Goal: Task Accomplishment & Management: Complete application form

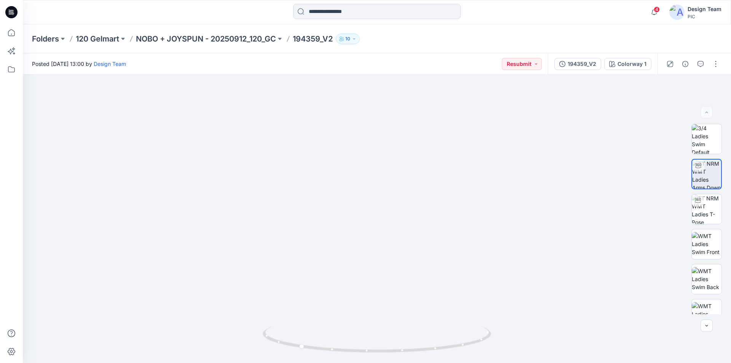
click at [11, 11] on icon at bounding box center [11, 11] width 3 height 0
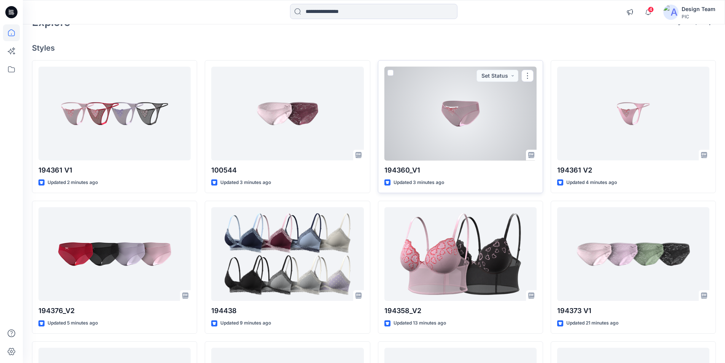
scroll to position [149, 0]
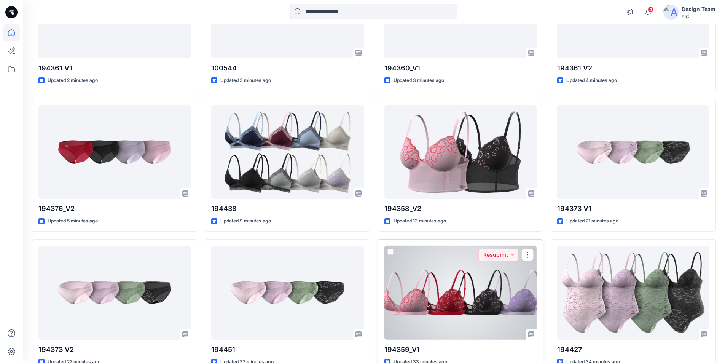
click at [468, 293] on div at bounding box center [461, 293] width 152 height 94
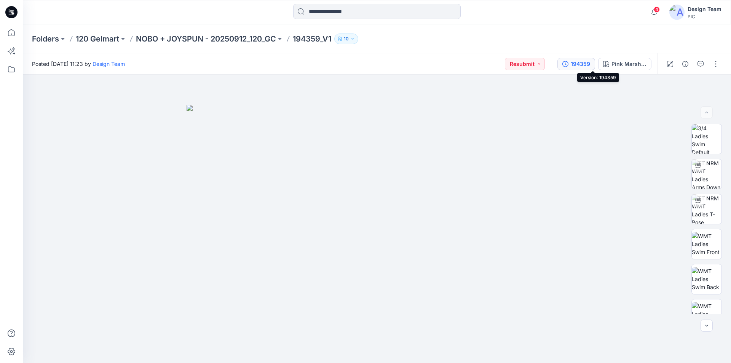
click at [590, 61] on div "194359" at bounding box center [580, 64] width 19 height 8
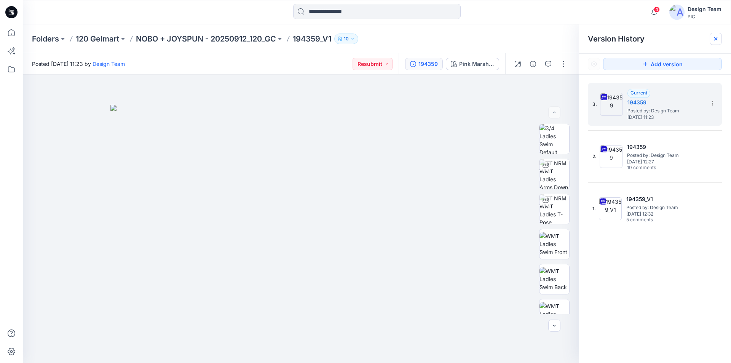
click at [719, 36] on div at bounding box center [716, 39] width 12 height 12
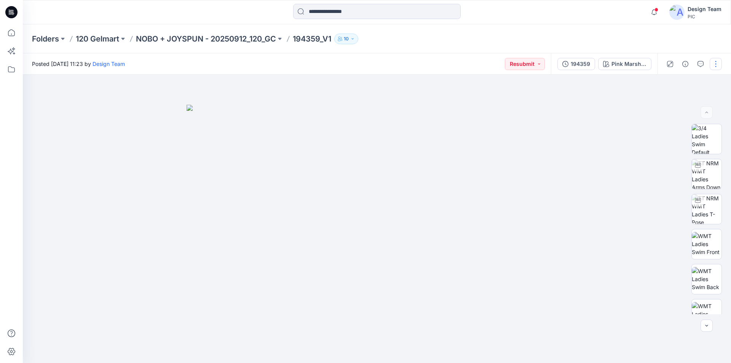
click at [716, 65] on button "button" at bounding box center [716, 64] width 12 height 12
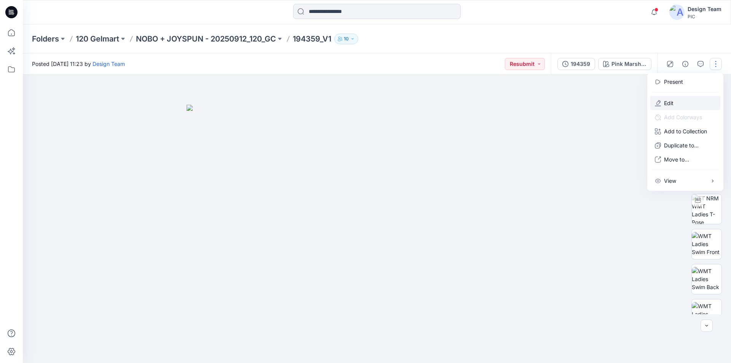
click at [671, 96] on button "Edit" at bounding box center [685, 103] width 70 height 14
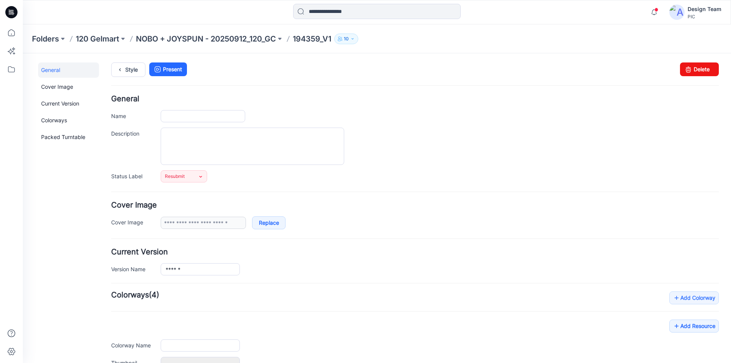
type input "*********"
type input "**********"
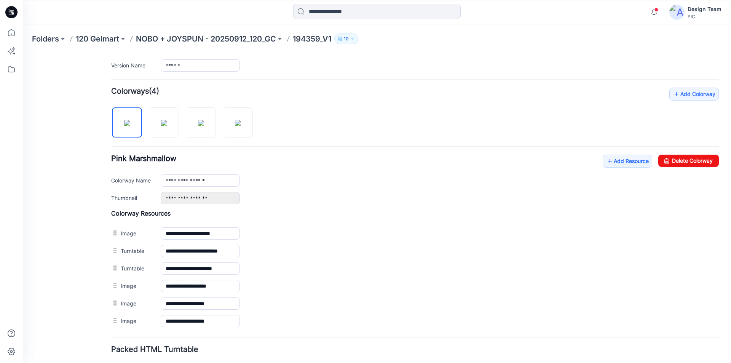
scroll to position [229, 0]
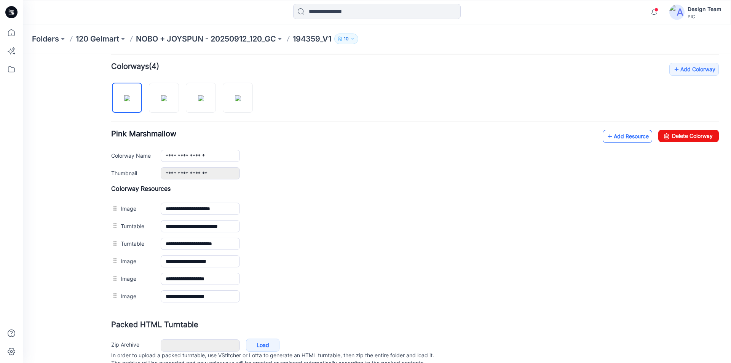
click at [610, 138] on link "Add Resource" at bounding box center [628, 136] width 50 height 13
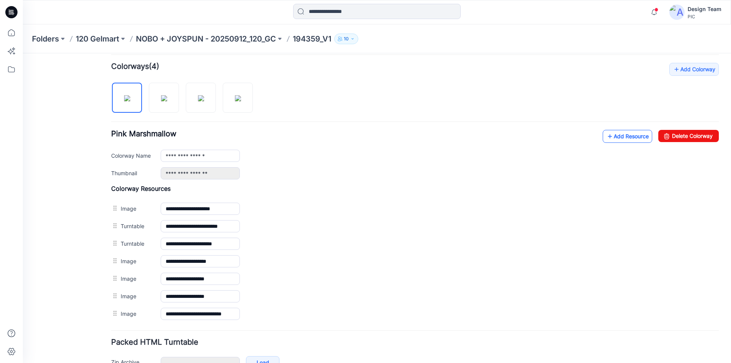
click at [620, 136] on link "Add Resource" at bounding box center [628, 136] width 50 height 13
click at [618, 134] on link "Add Resource" at bounding box center [628, 136] width 50 height 13
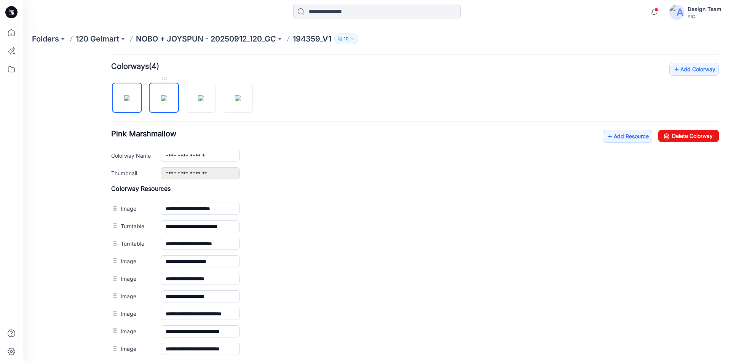
click at [162, 96] on img at bounding box center [164, 98] width 6 height 6
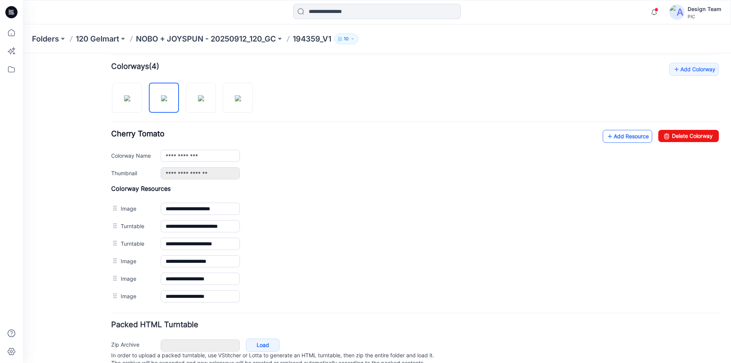
click at [632, 137] on link "Add Resource" at bounding box center [628, 136] width 50 height 13
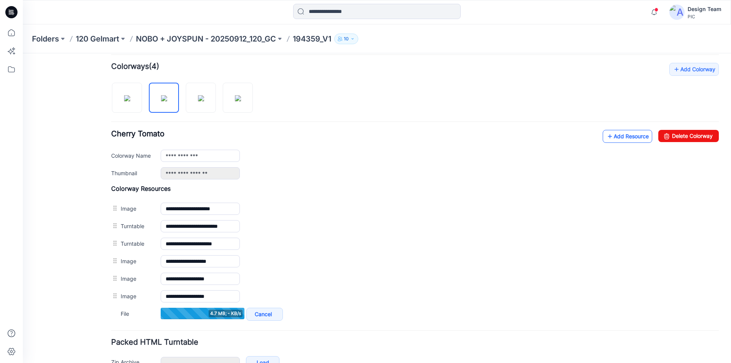
click at [628, 136] on link "Add Resource" at bounding box center [628, 136] width 50 height 13
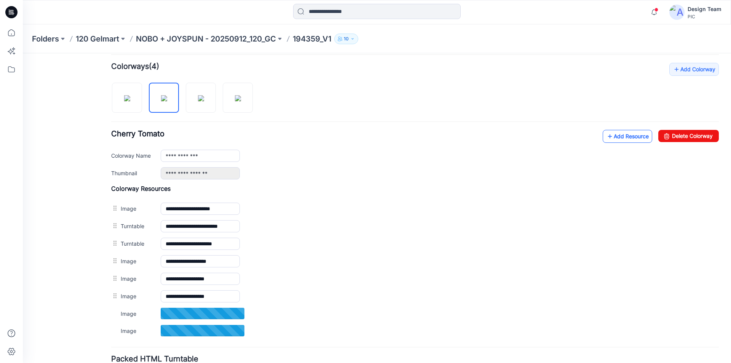
click at [625, 136] on link "Add Resource" at bounding box center [628, 136] width 50 height 13
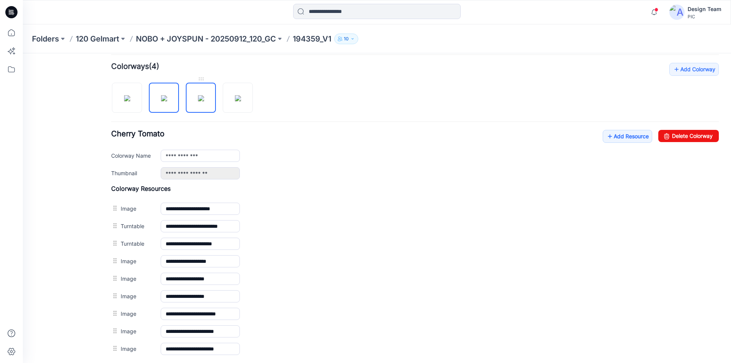
click at [198, 99] on img at bounding box center [201, 98] width 6 height 6
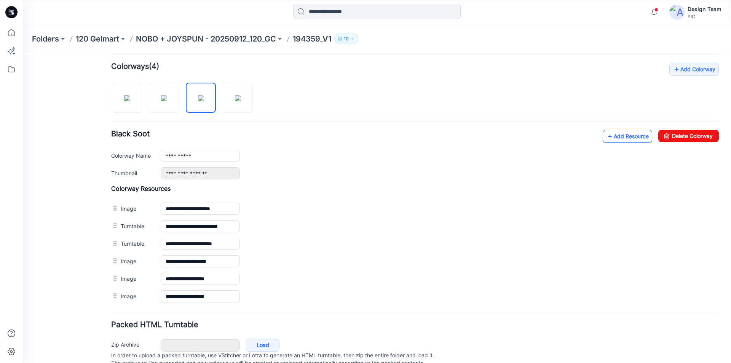
click at [626, 136] on link "Add Resource" at bounding box center [628, 136] width 50 height 13
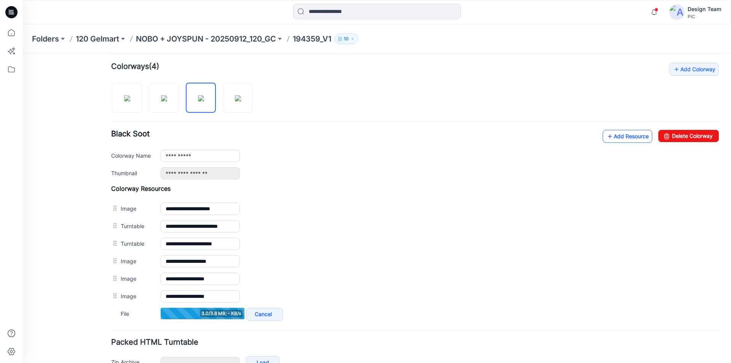
click at [624, 136] on link "Add Resource" at bounding box center [628, 136] width 50 height 13
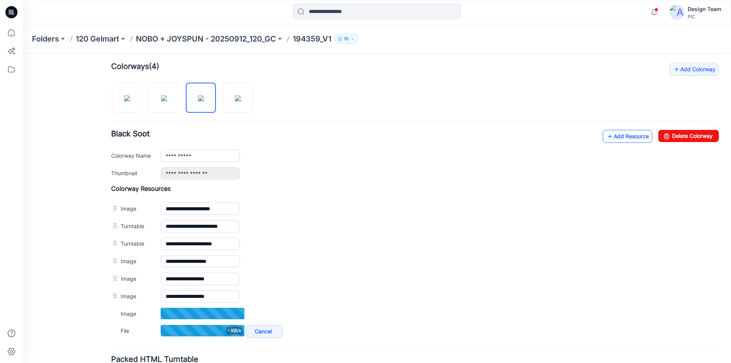
click at [624, 137] on link "Add Resource" at bounding box center [628, 136] width 50 height 13
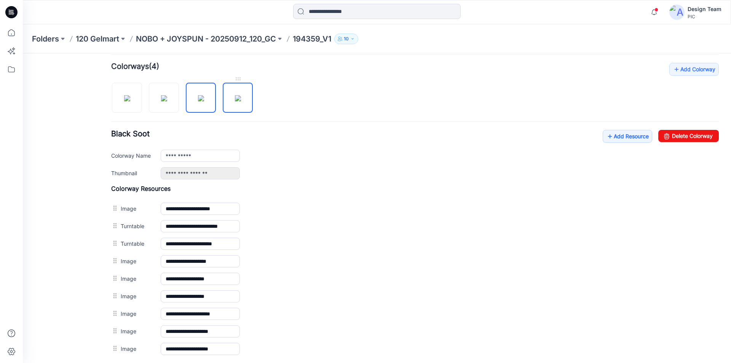
click at [235, 95] on img at bounding box center [238, 98] width 6 height 6
type input "**********"
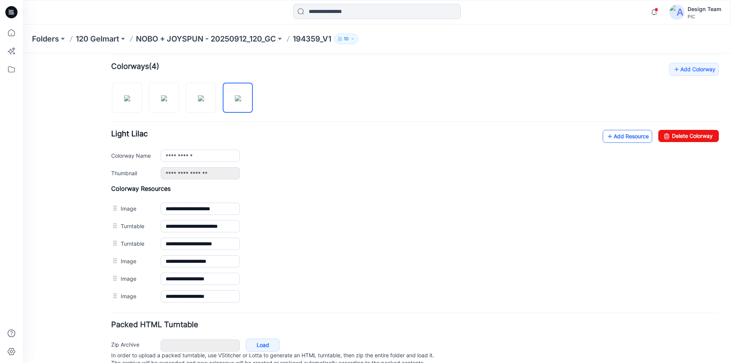
click at [626, 136] on link "Add Resource" at bounding box center [628, 136] width 50 height 13
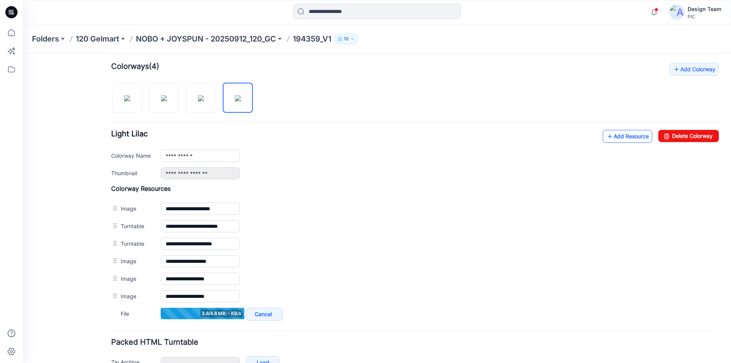
click at [623, 138] on link "Add Resource" at bounding box center [628, 136] width 50 height 13
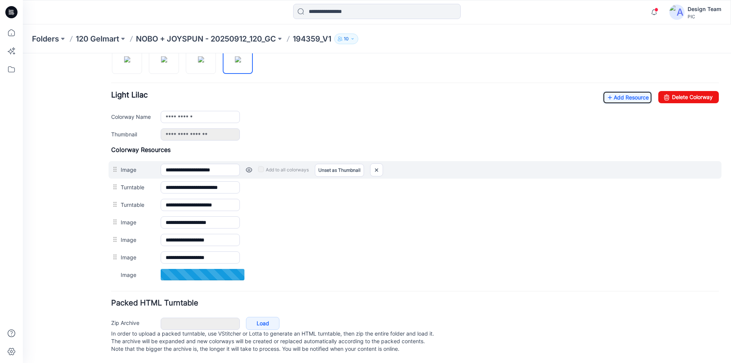
scroll to position [275, 0]
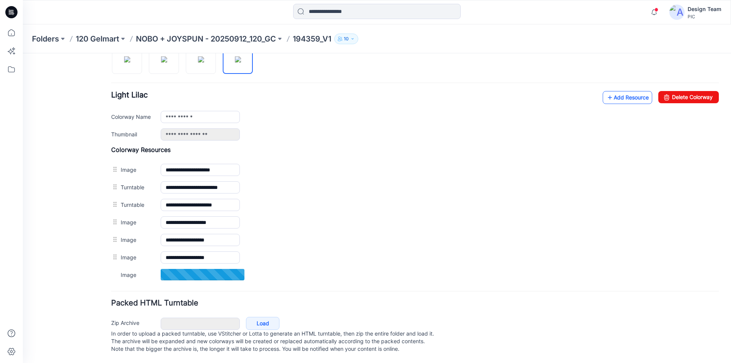
click at [615, 91] on link "Add Resource" at bounding box center [628, 97] width 50 height 13
click at [611, 91] on link "Add Resource" at bounding box center [628, 97] width 50 height 13
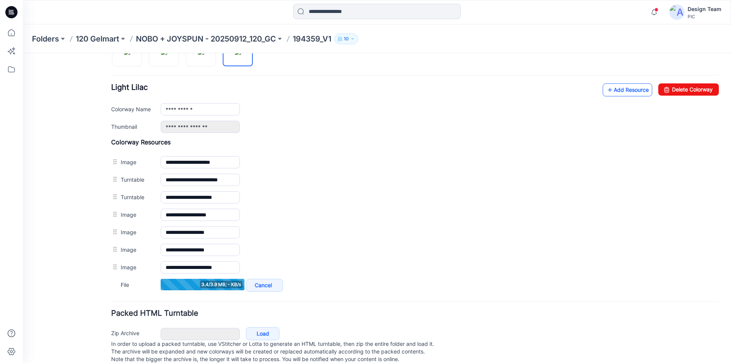
click at [612, 87] on link "Add Resource" at bounding box center [628, 89] width 50 height 13
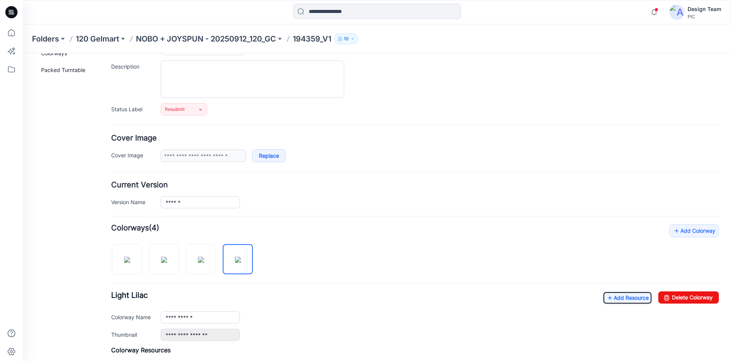
scroll to position [0, 0]
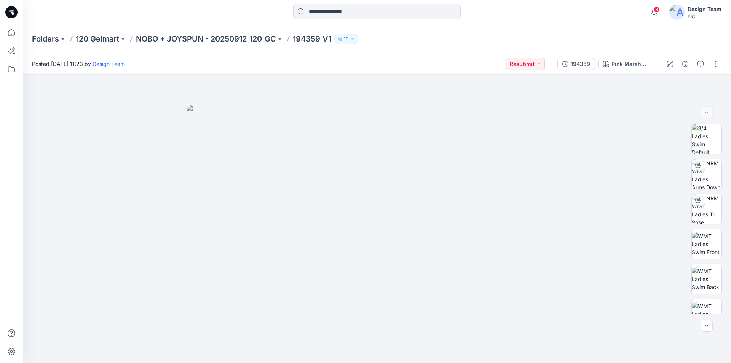
click at [12, 11] on icon at bounding box center [11, 12] width 12 height 12
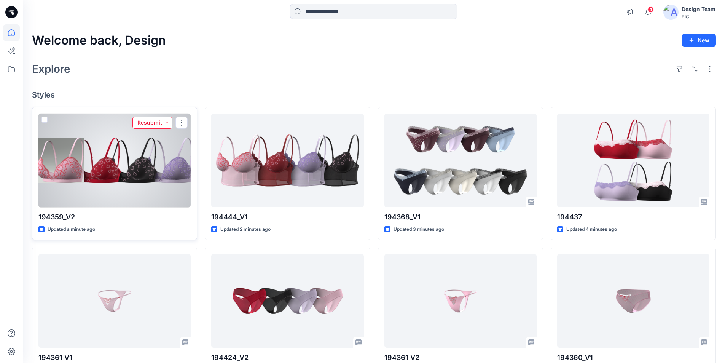
click at [163, 117] on button "Resubmit" at bounding box center [153, 123] width 40 height 12
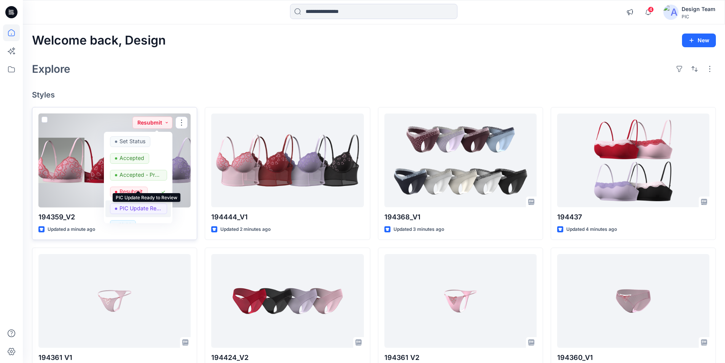
click at [138, 203] on p "PIC Update Ready to Review" at bounding box center [141, 208] width 43 height 10
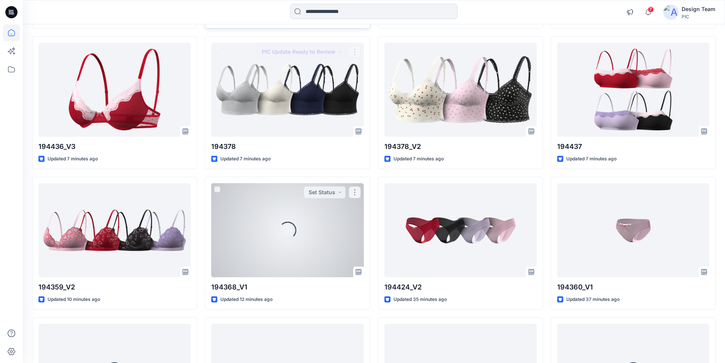
scroll to position [377, 0]
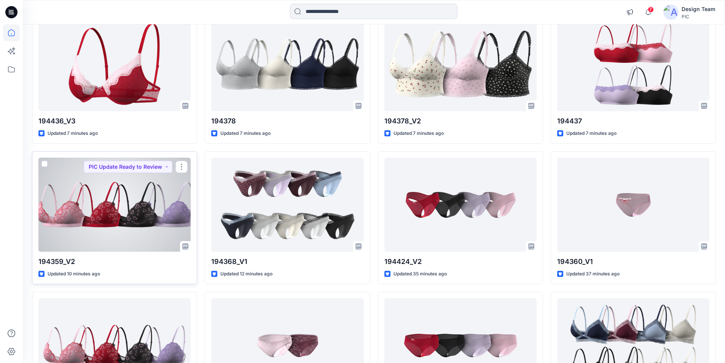
click at [131, 158] on div at bounding box center [114, 205] width 152 height 94
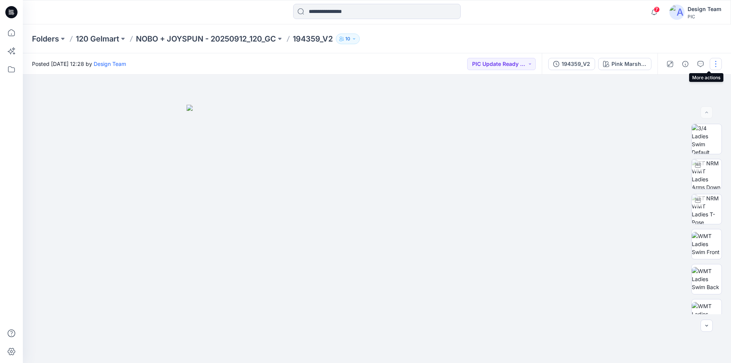
click at [716, 64] on button "button" at bounding box center [716, 64] width 12 height 12
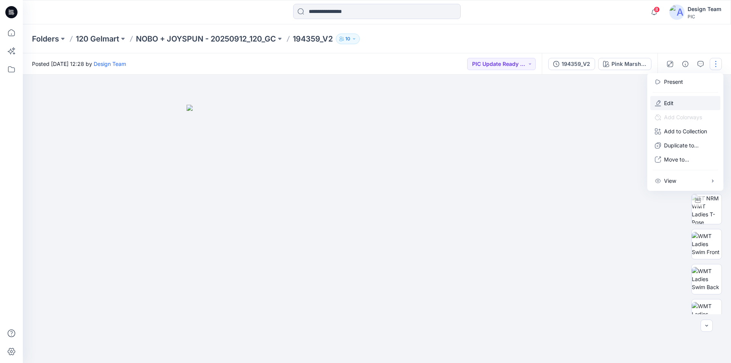
click at [669, 96] on button "Edit" at bounding box center [685, 103] width 70 height 14
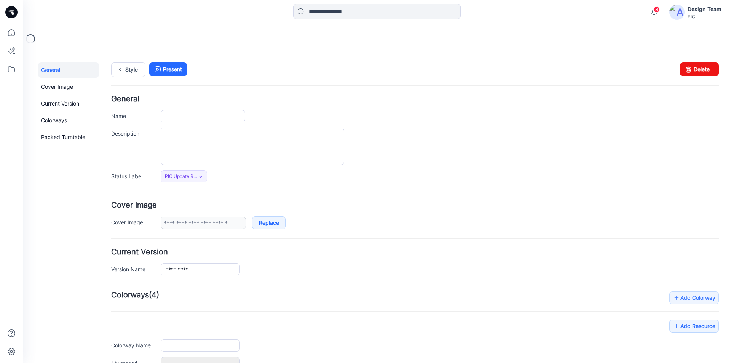
type input "*********"
type input "**********"
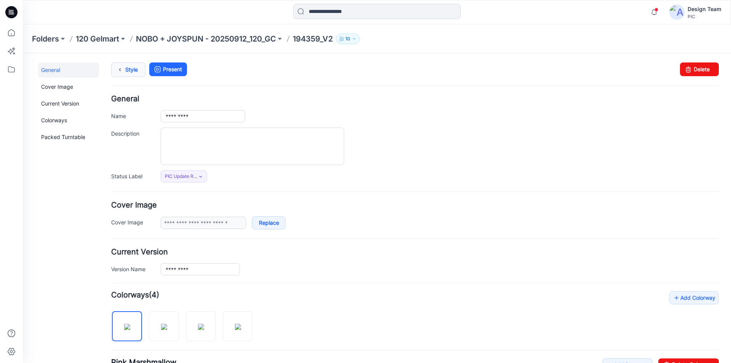
click at [115, 70] on icon at bounding box center [120, 70] width 11 height 14
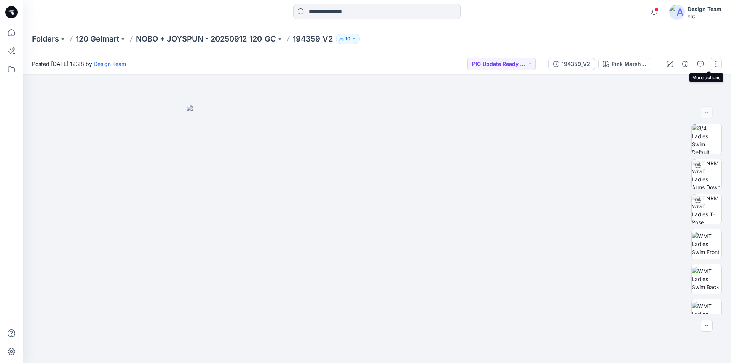
click at [721, 62] on button "button" at bounding box center [716, 64] width 12 height 12
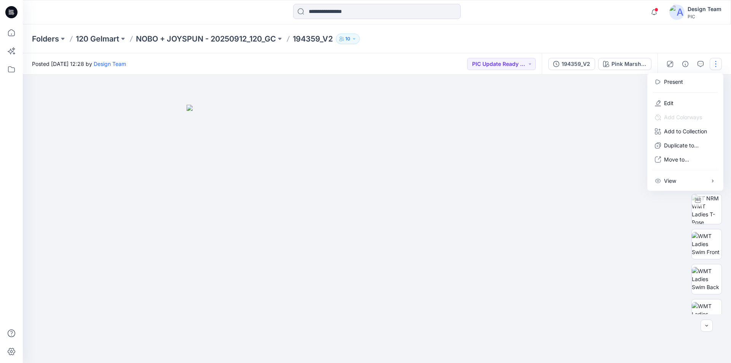
click at [697, 41] on div "Folders 120 Gelmart NOBO + JOYSPUN - 20250912_120_GC 194359_V2 10" at bounding box center [377, 38] width 708 height 29
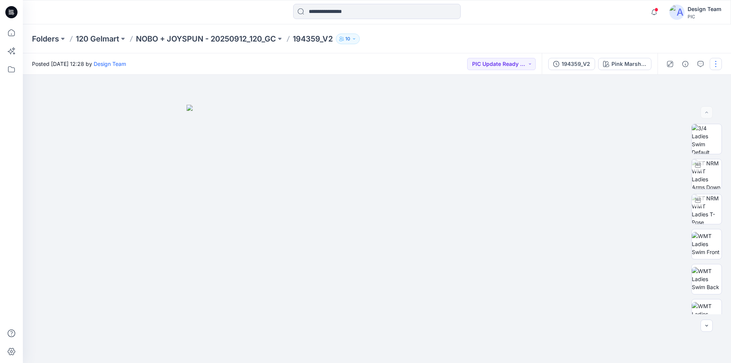
click at [719, 63] on button "button" at bounding box center [716, 64] width 12 height 12
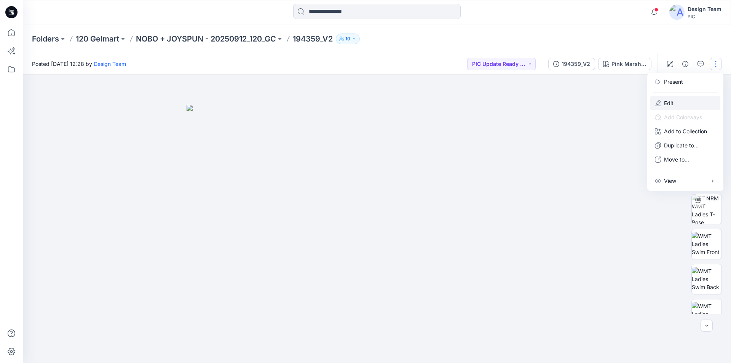
click at [686, 97] on button "Edit" at bounding box center [685, 103] width 70 height 14
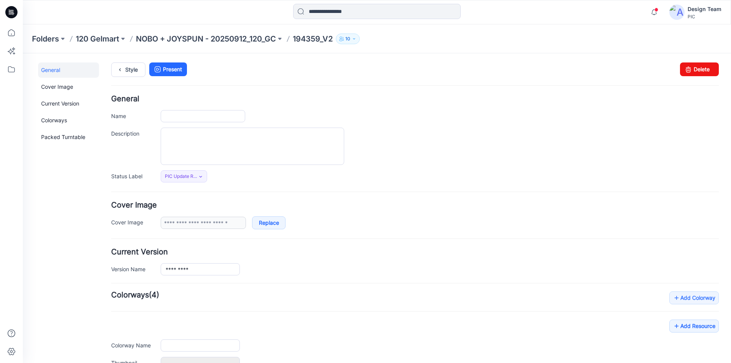
type input "*********"
type input "**********"
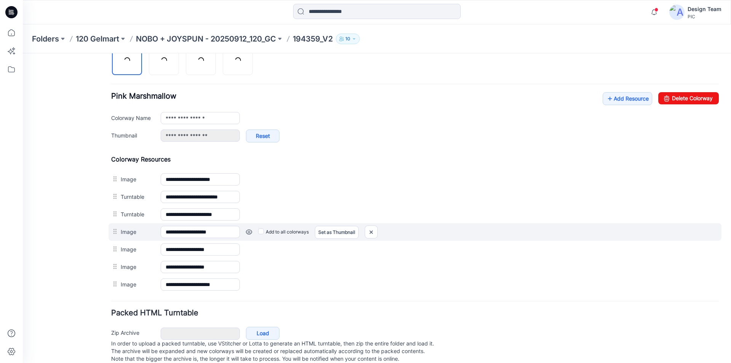
scroll to position [267, 0]
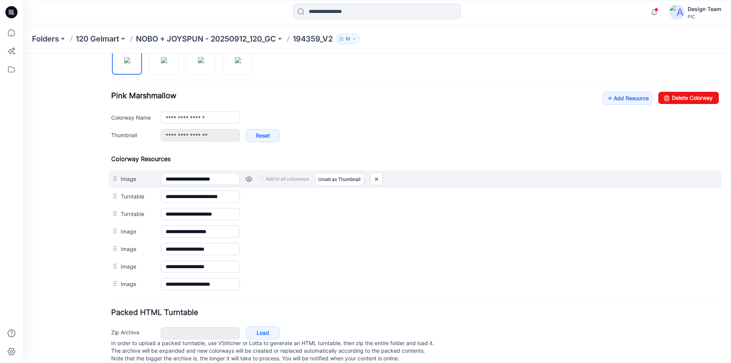
click at [248, 180] on link at bounding box center [249, 179] width 6 height 6
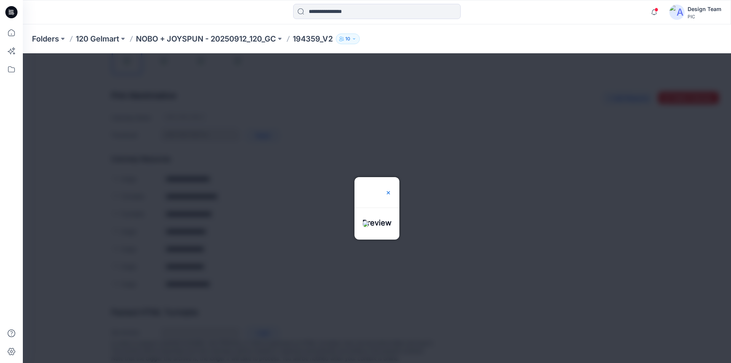
click at [392, 190] on img at bounding box center [388, 193] width 6 height 6
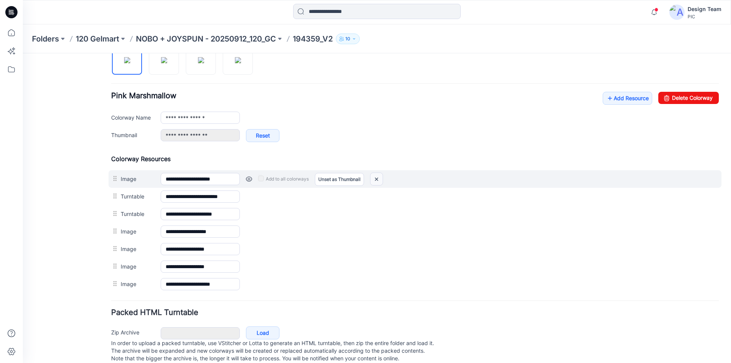
drag, startPoint x: 376, startPoint y: 179, endPoint x: 420, endPoint y: 91, distance: 98.8
click at [376, 179] on img at bounding box center [377, 179] width 12 height 13
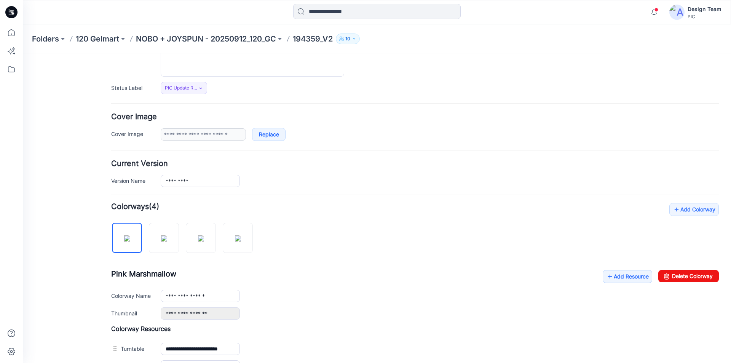
scroll to position [0, 0]
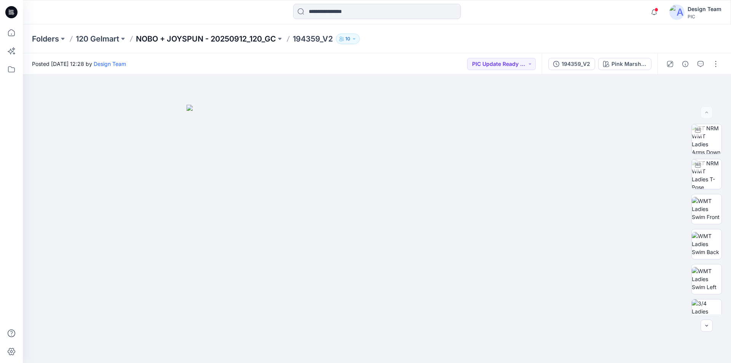
click at [206, 39] on p "NOBO + JOYSPUN - 20250912_120_GC" at bounding box center [206, 39] width 140 height 11
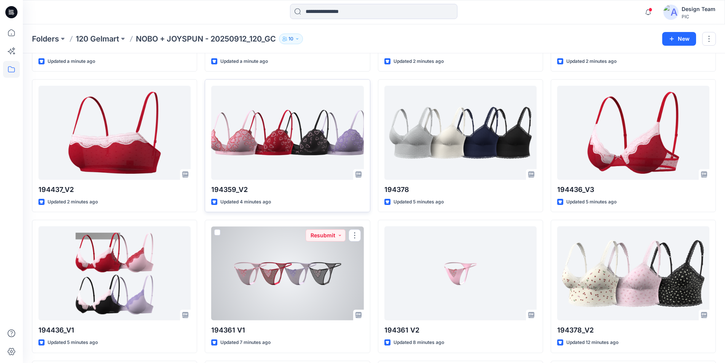
scroll to position [137, 0]
